Goal: Information Seeking & Learning: Learn about a topic

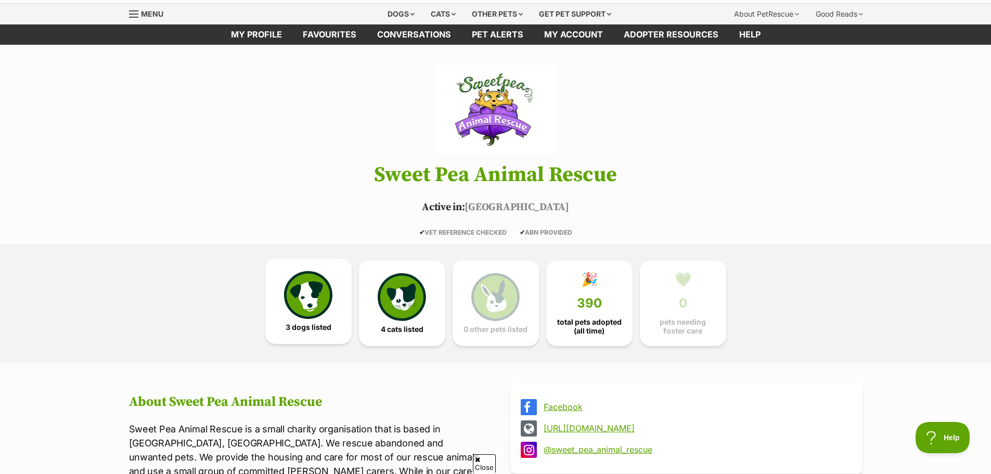
click at [319, 304] on img at bounding box center [308, 295] width 48 height 48
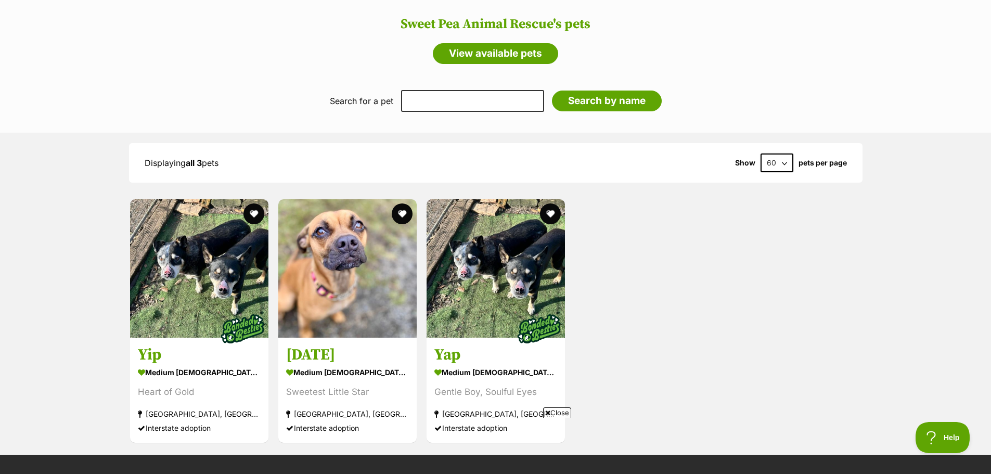
scroll to position [861, 0]
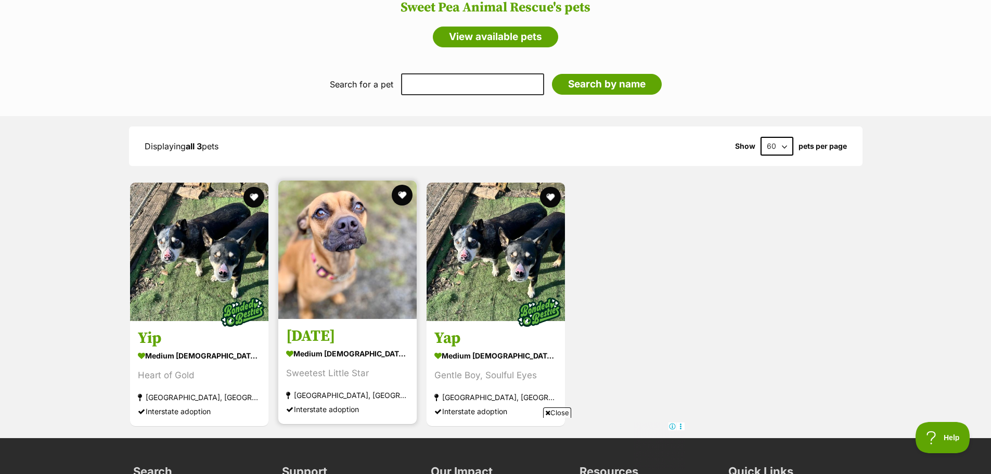
click at [341, 276] on img at bounding box center [347, 249] width 138 height 138
click at [353, 237] on img at bounding box center [347, 249] width 138 height 138
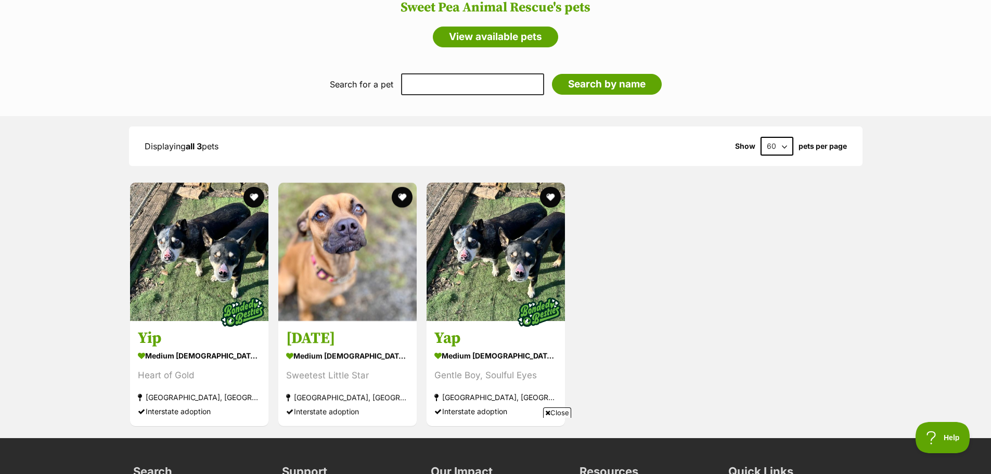
scroll to position [0, 0]
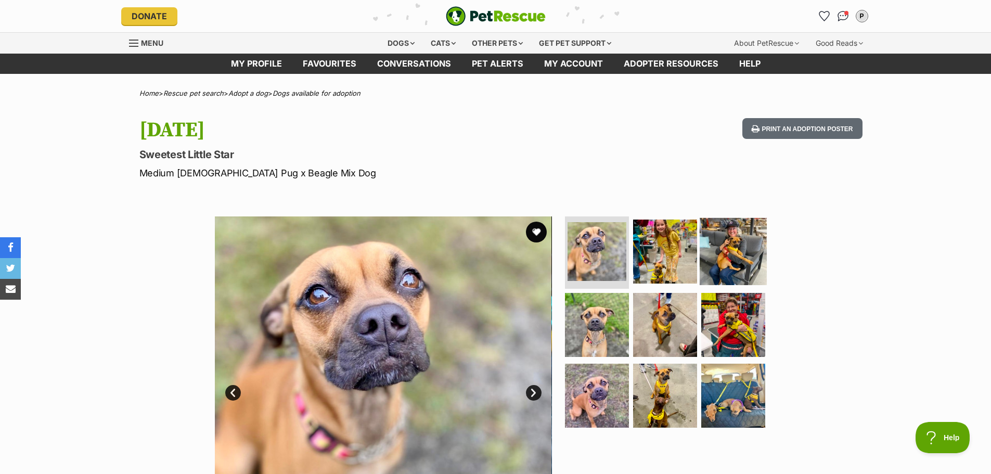
click at [746, 252] on img at bounding box center [732, 250] width 67 height 67
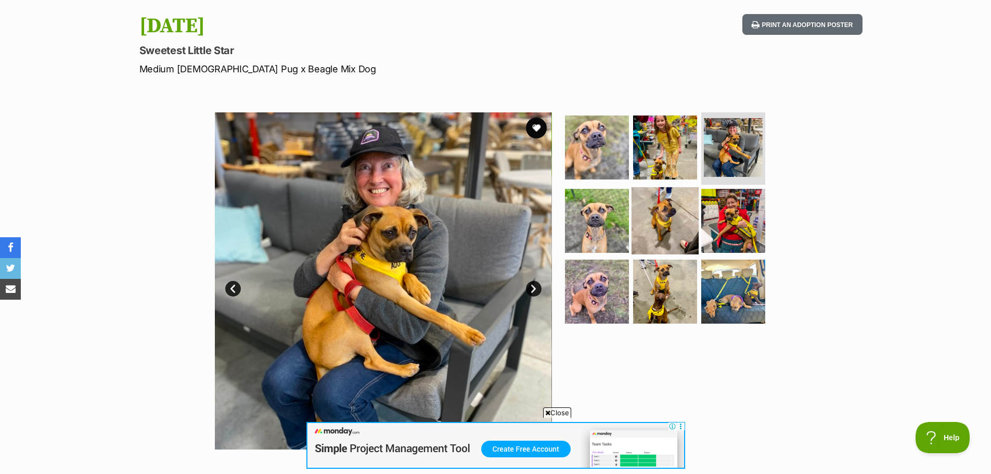
click at [661, 226] on img at bounding box center [664, 220] width 67 height 67
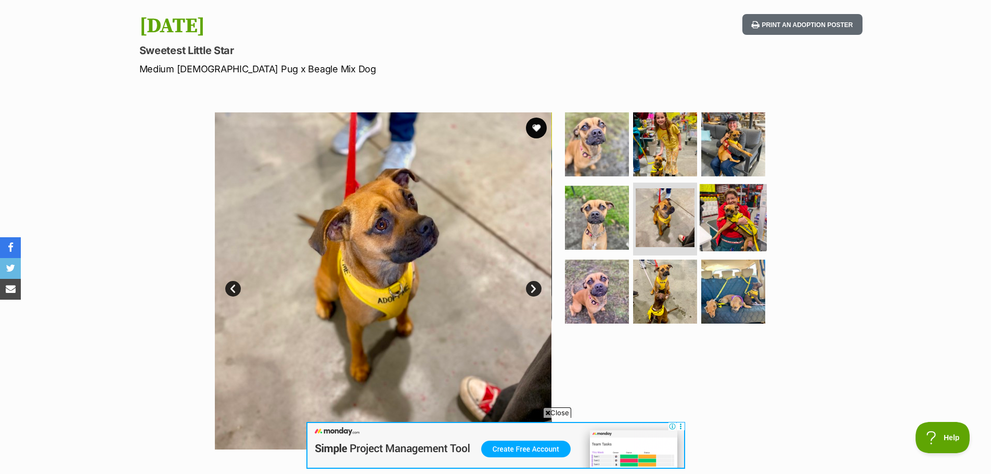
click at [732, 231] on img at bounding box center [732, 217] width 67 height 67
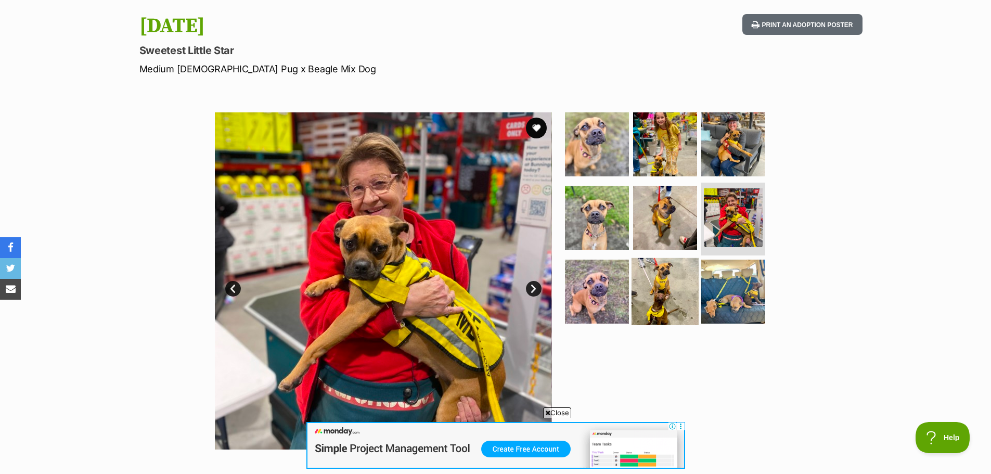
click at [659, 287] on img at bounding box center [664, 291] width 67 height 67
